Goal: Information Seeking & Learning: Learn about a topic

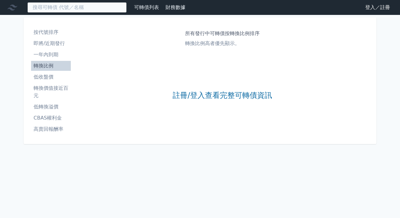
click at [59, 5] on input at bounding box center [76, 7] width 99 height 11
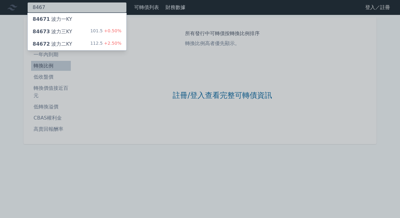
type input "8467"
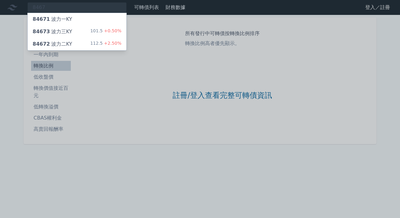
click at [62, 40] on div "84672 波力二KY 112.5 +2.50%" at bounding box center [77, 44] width 99 height 12
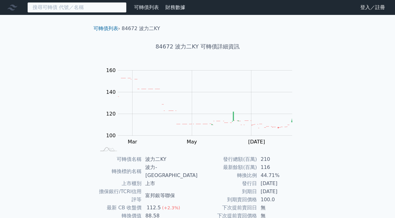
click at [84, 5] on input at bounding box center [76, 7] width 99 height 11
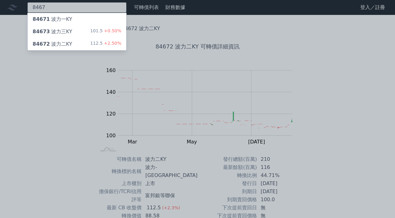
type input "8467"
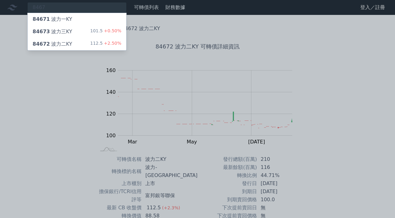
click at [69, 31] on div "84673 波力三KY" at bounding box center [52, 31] width 39 height 7
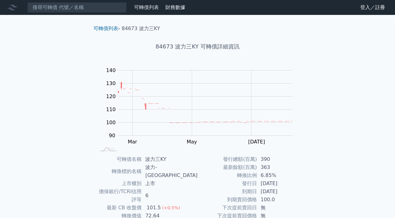
click at [82, 13] on nav "可轉債列表 財務數據 可轉債列表 財務數據 登入／註冊 登入／註冊" at bounding box center [197, 7] width 395 height 15
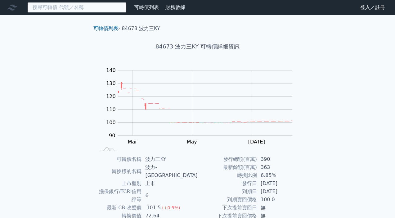
click at [82, 12] on input at bounding box center [76, 7] width 99 height 11
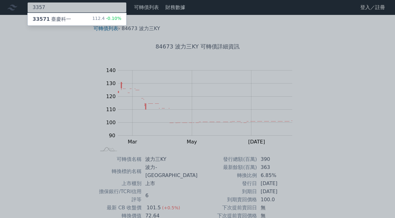
type input "3357"
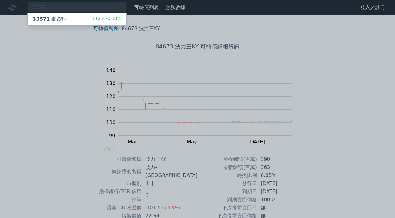
click at [53, 23] on div "33571 臺慶科一" at bounding box center [52, 19] width 38 height 7
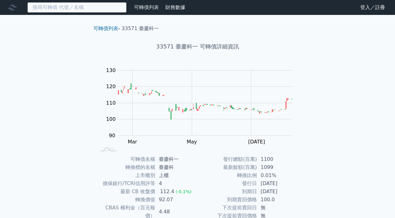
click at [59, 8] on input at bounding box center [76, 7] width 99 height 11
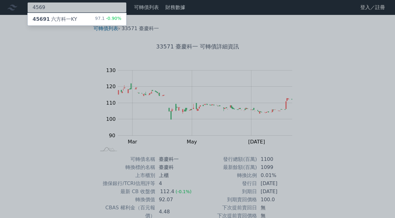
type input "4569"
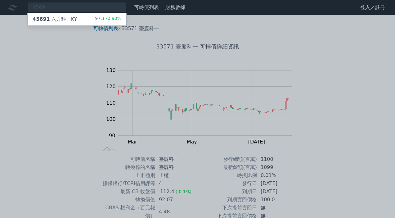
click at [59, 14] on div "45691 六方科一KY 97.1 -0.90%" at bounding box center [77, 19] width 99 height 12
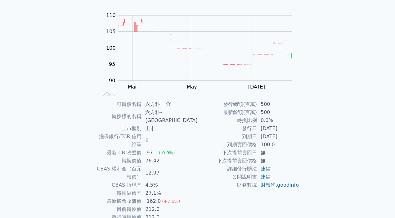
scroll to position [62, 0]
